Goal: Task Accomplishment & Management: Manage account settings

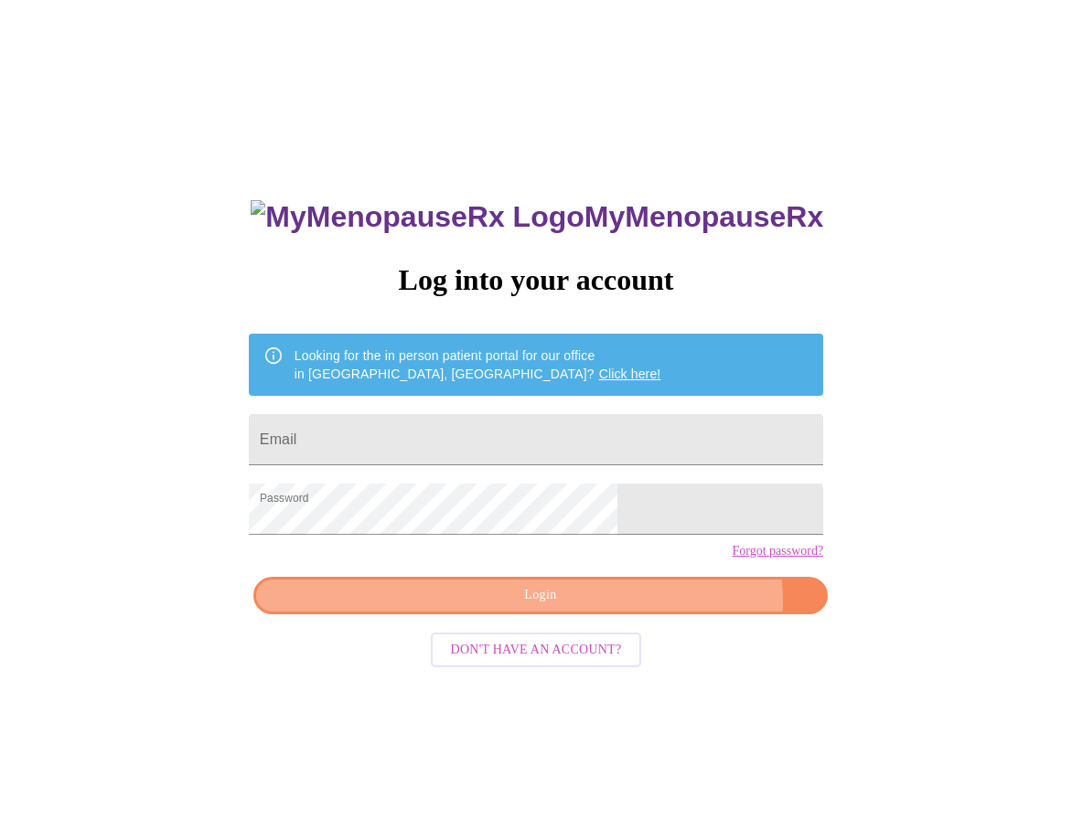
click at [621, 607] on span "Login" at bounding box center [540, 595] width 532 height 23
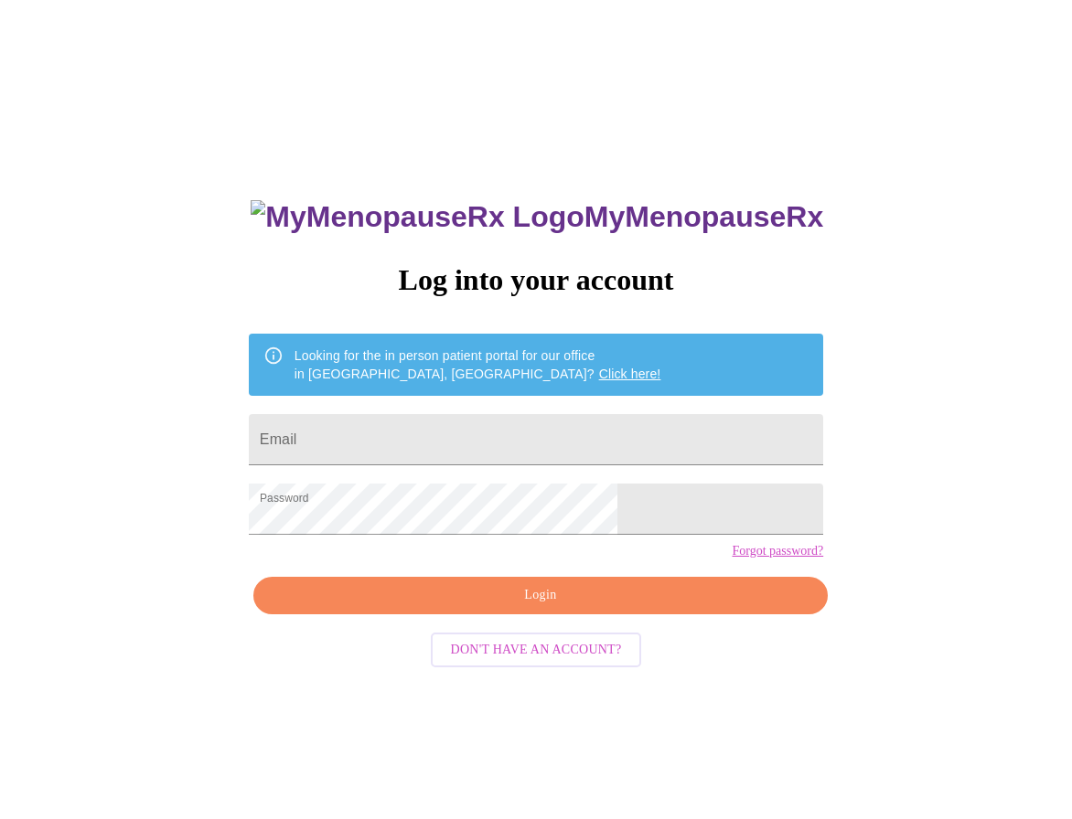
click at [547, 650] on div "MyMenopauseRx Log into your account Looking for the in person patient portal fo…" at bounding box center [535, 580] width 611 height 819
click at [564, 607] on span "Login" at bounding box center [540, 595] width 532 height 23
click at [589, 607] on span "Login" at bounding box center [540, 595] width 532 height 23
click at [601, 607] on span "Login" at bounding box center [540, 595] width 532 height 23
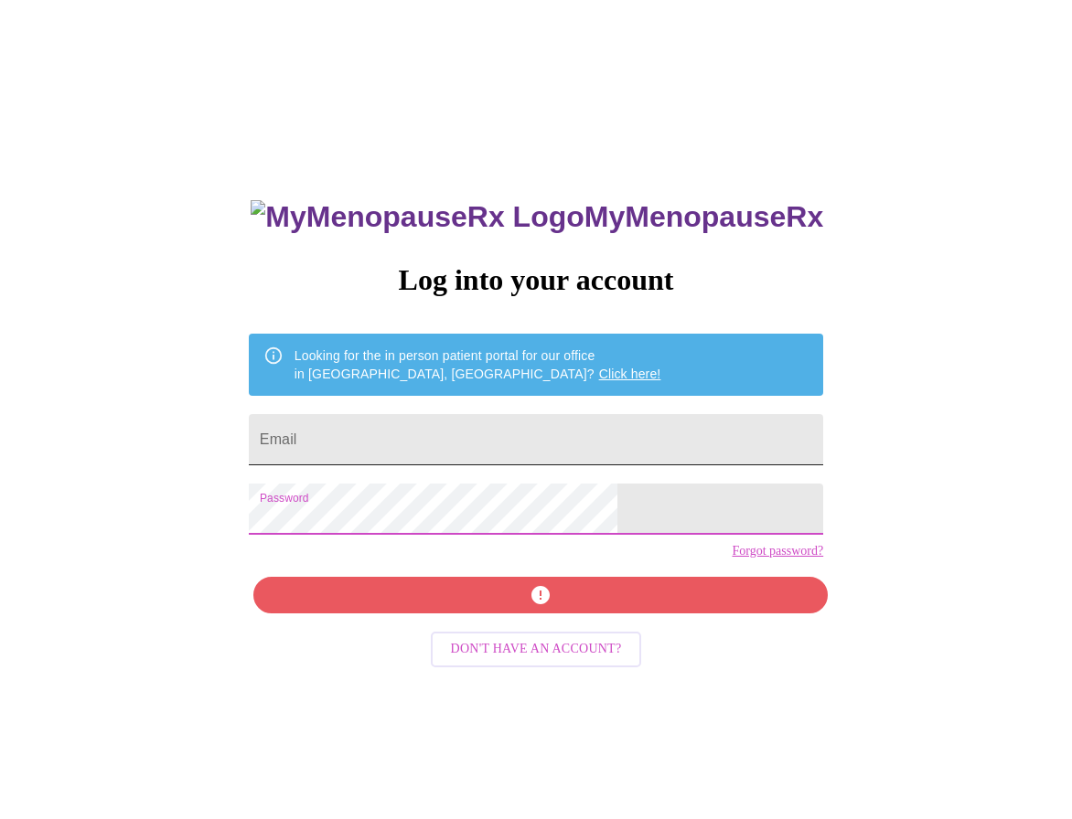
click at [447, 442] on input "Email" at bounding box center [536, 439] width 574 height 51
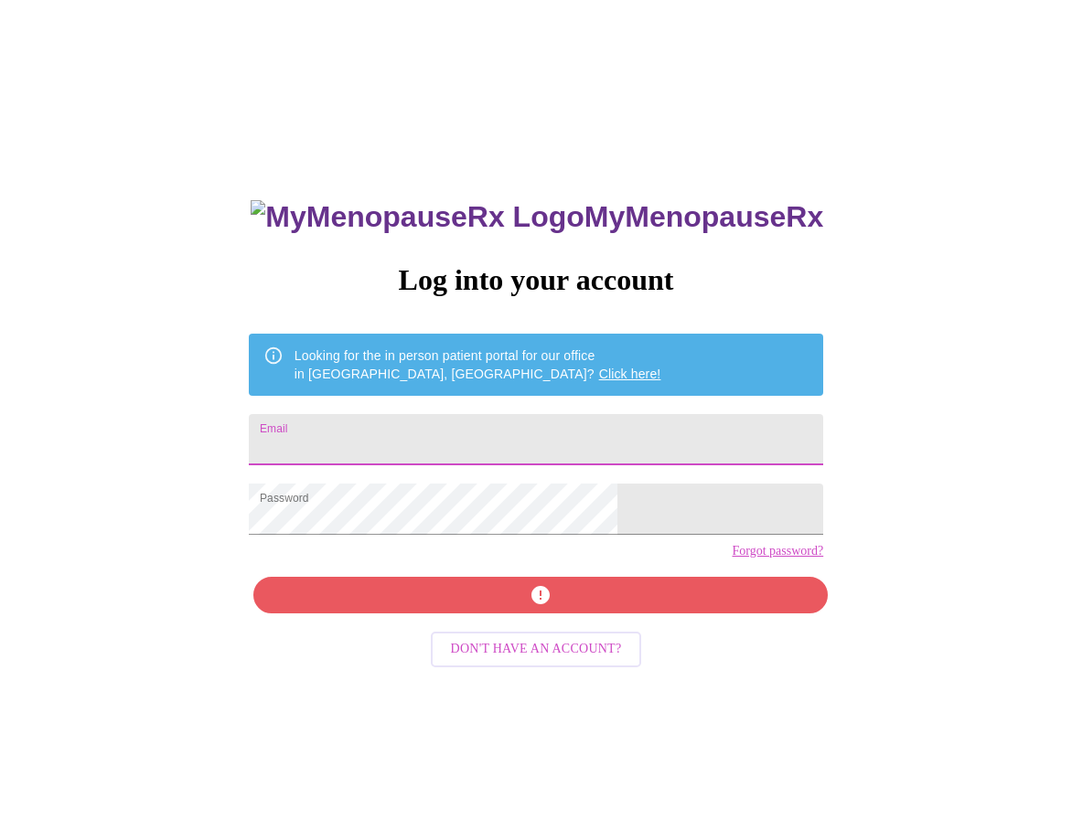
type input "[EMAIL_ADDRESS][DOMAIN_NAME]"
drag, startPoint x: 512, startPoint y: 630, endPoint x: 217, endPoint y: 709, distance: 305.6
click at [511, 630] on div "MyMenopauseRx Log into your account Looking for the in person patient portal fo…" at bounding box center [535, 580] width 611 height 819
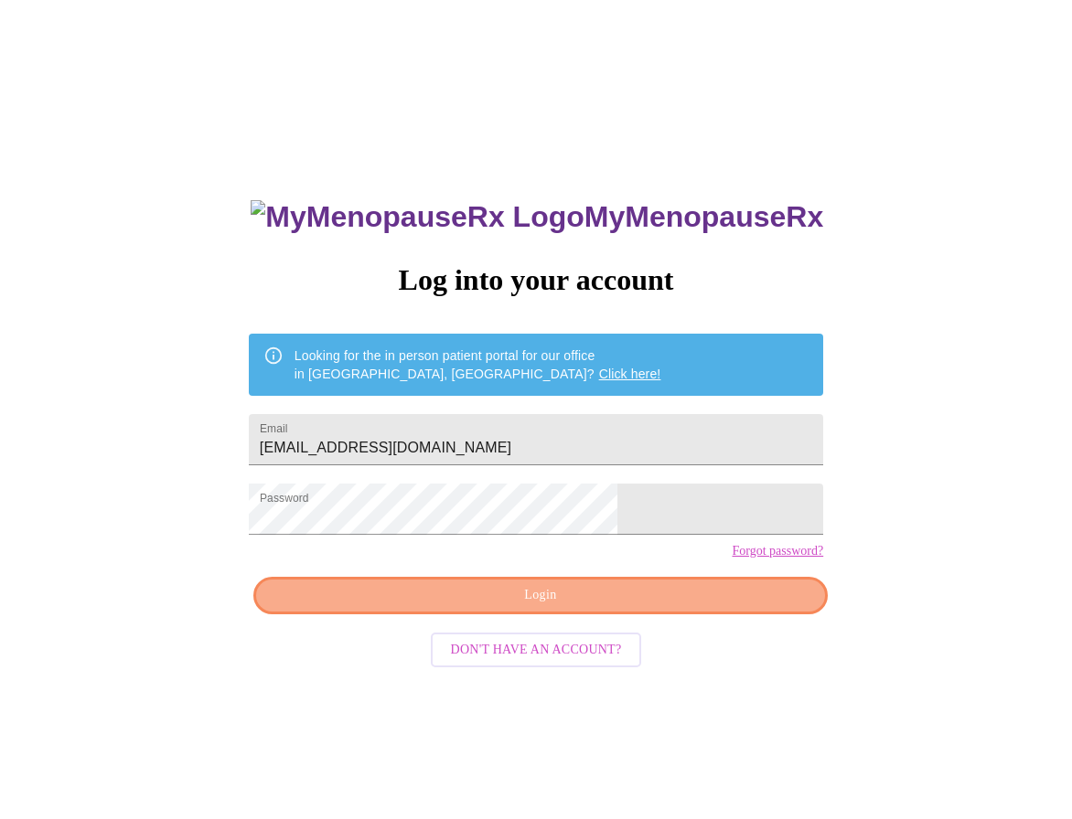
click at [660, 607] on span "Login" at bounding box center [540, 595] width 532 height 23
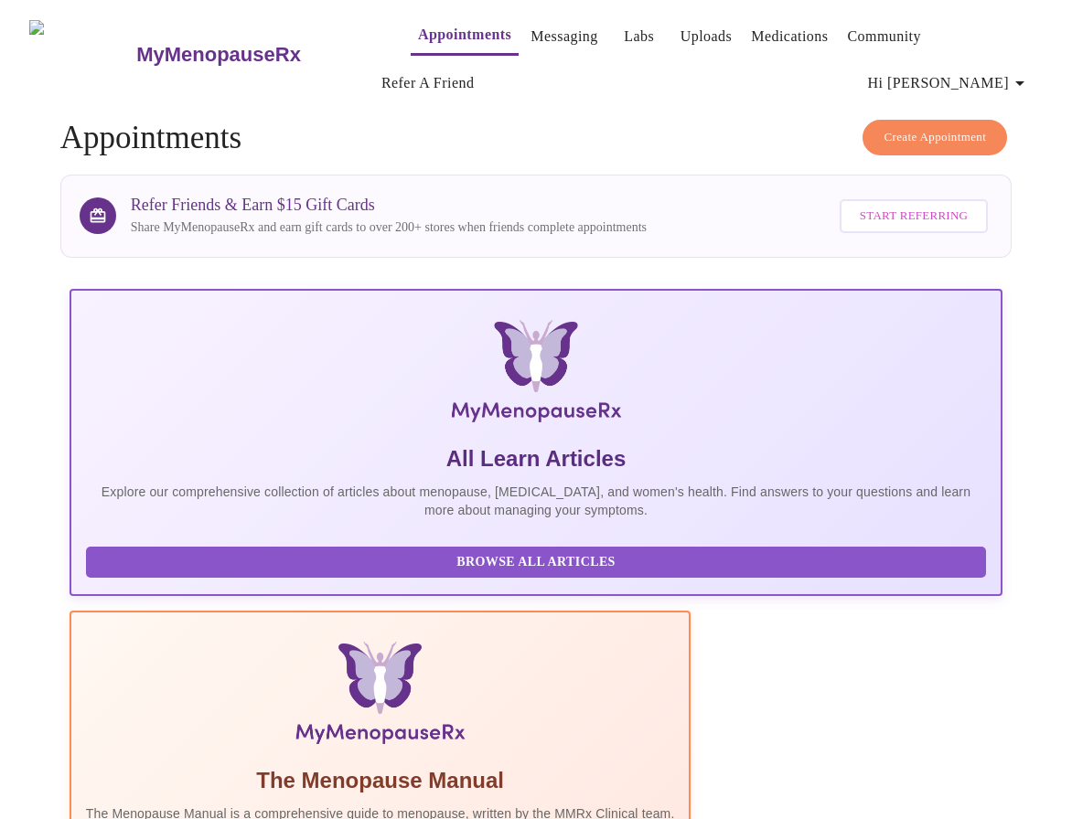
click at [1030, 76] on icon "button" at bounding box center [1020, 83] width 22 height 22
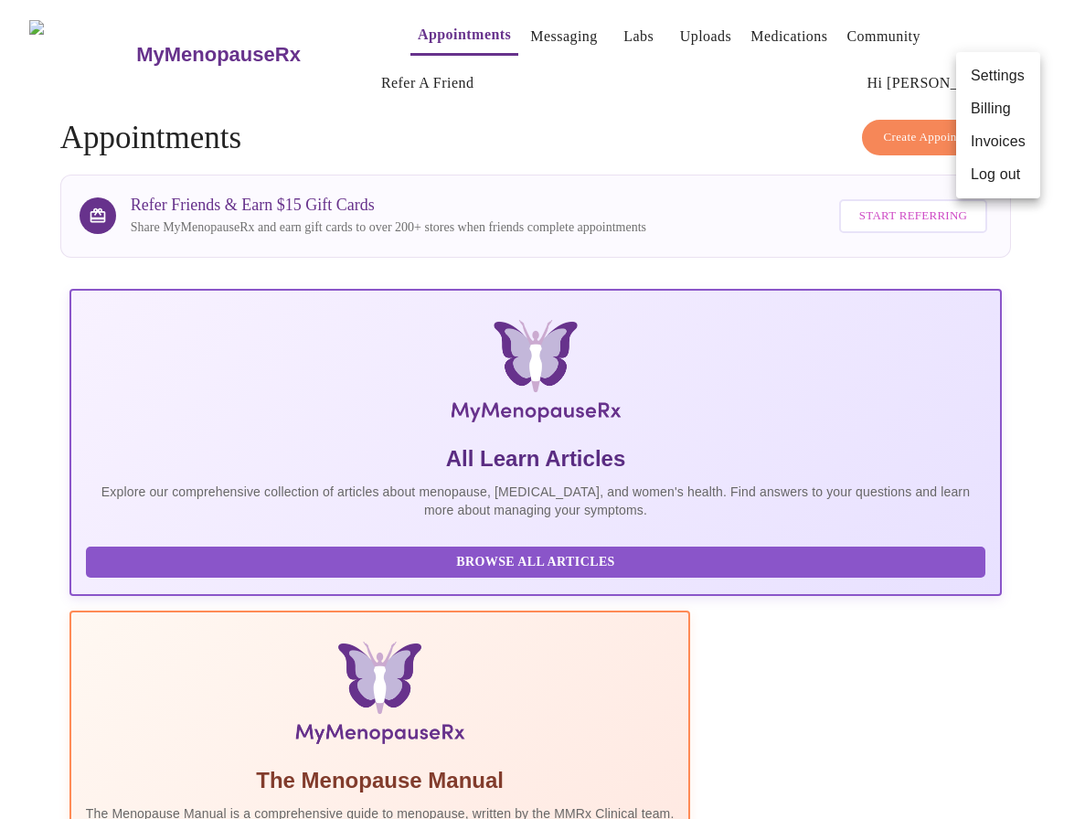
click at [1016, 181] on li "Log out" at bounding box center [998, 174] width 84 height 33
